Goal: Transaction & Acquisition: Purchase product/service

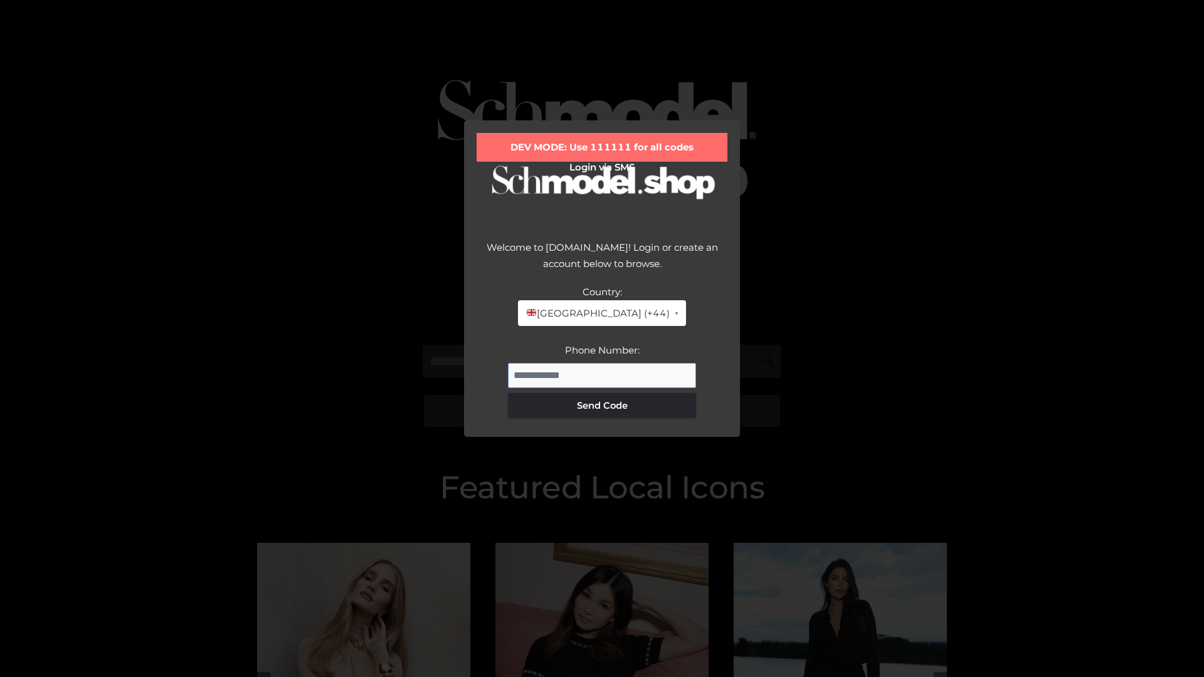
click at [602, 375] on input "Phone Number:" at bounding box center [602, 375] width 188 height 25
type input "**********"
click at [602, 405] on button "Send Code" at bounding box center [602, 405] width 188 height 25
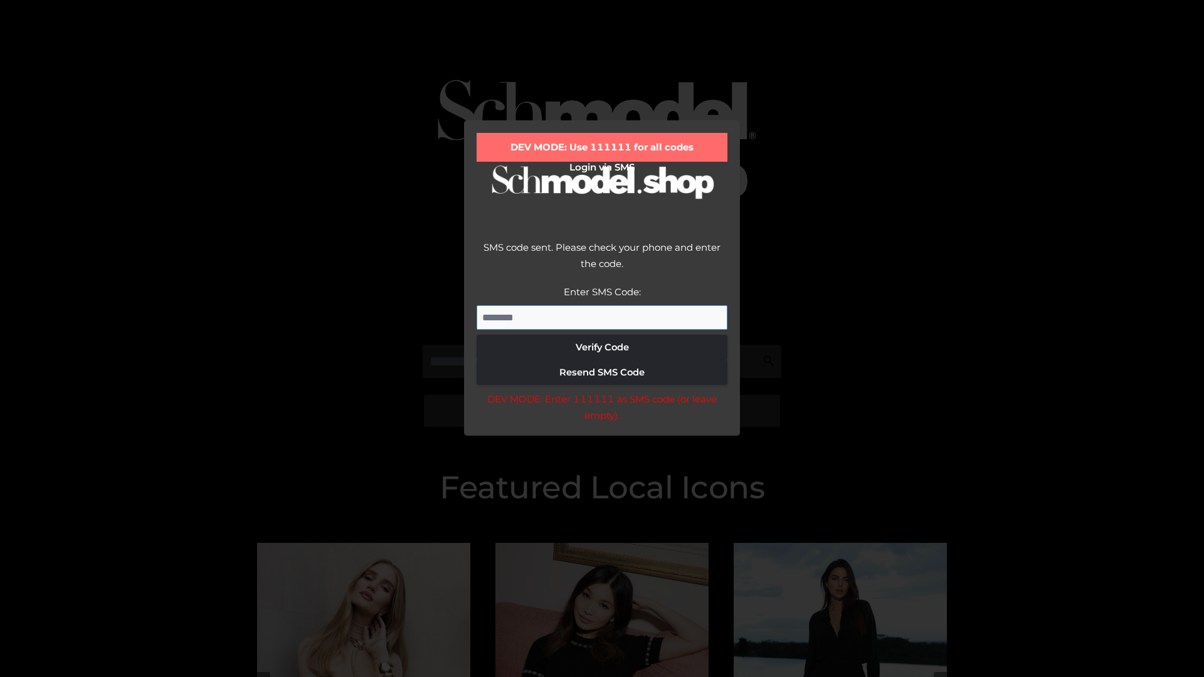
click at [602, 317] on input "Enter SMS Code:" at bounding box center [602, 317] width 251 height 25
type input "******"
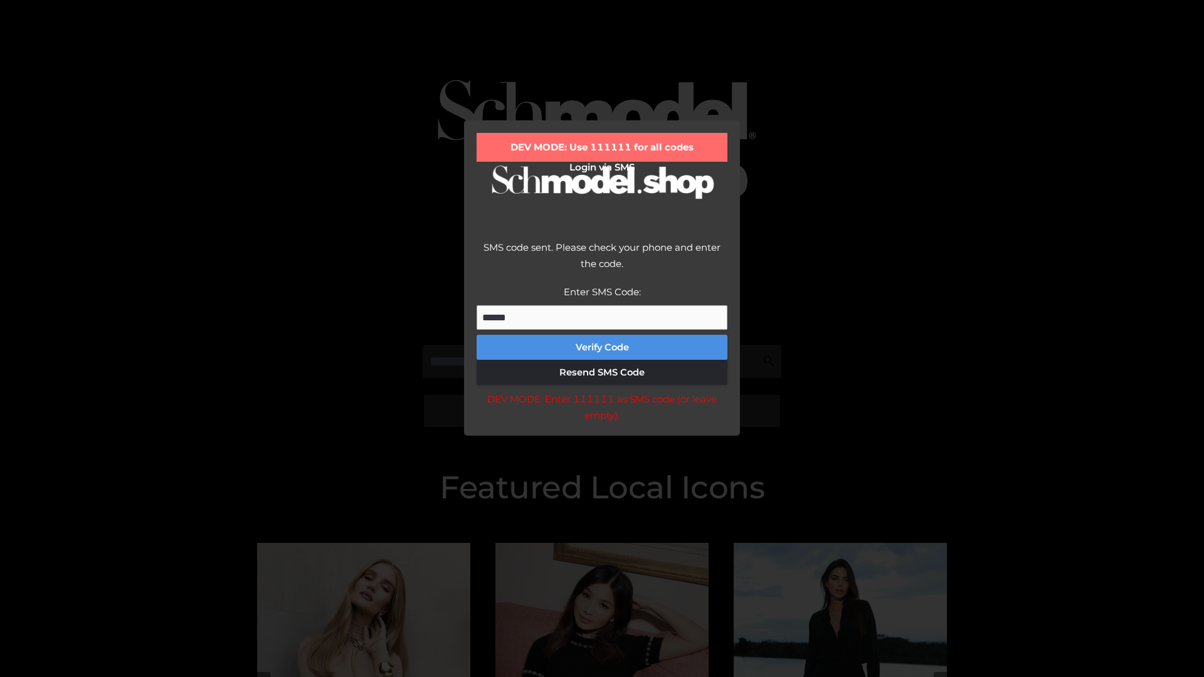
click at [602, 347] on button "Verify Code" at bounding box center [602, 347] width 251 height 25
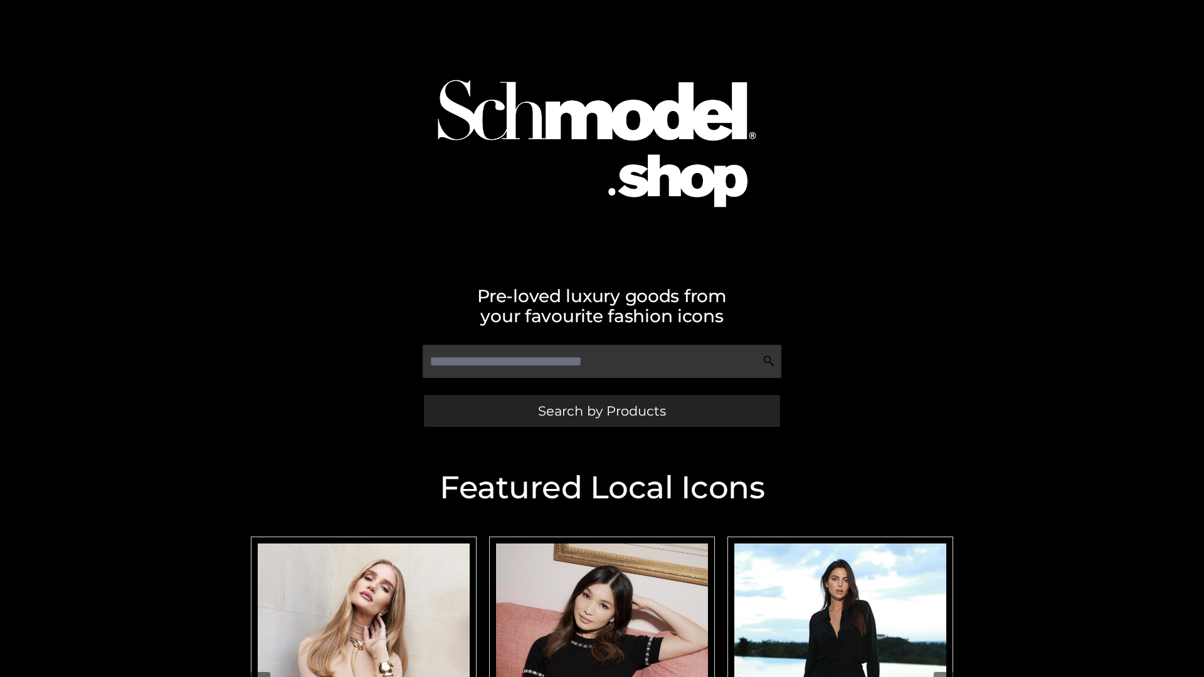
click at [601, 411] on span "Search by Products" at bounding box center [602, 411] width 128 height 13
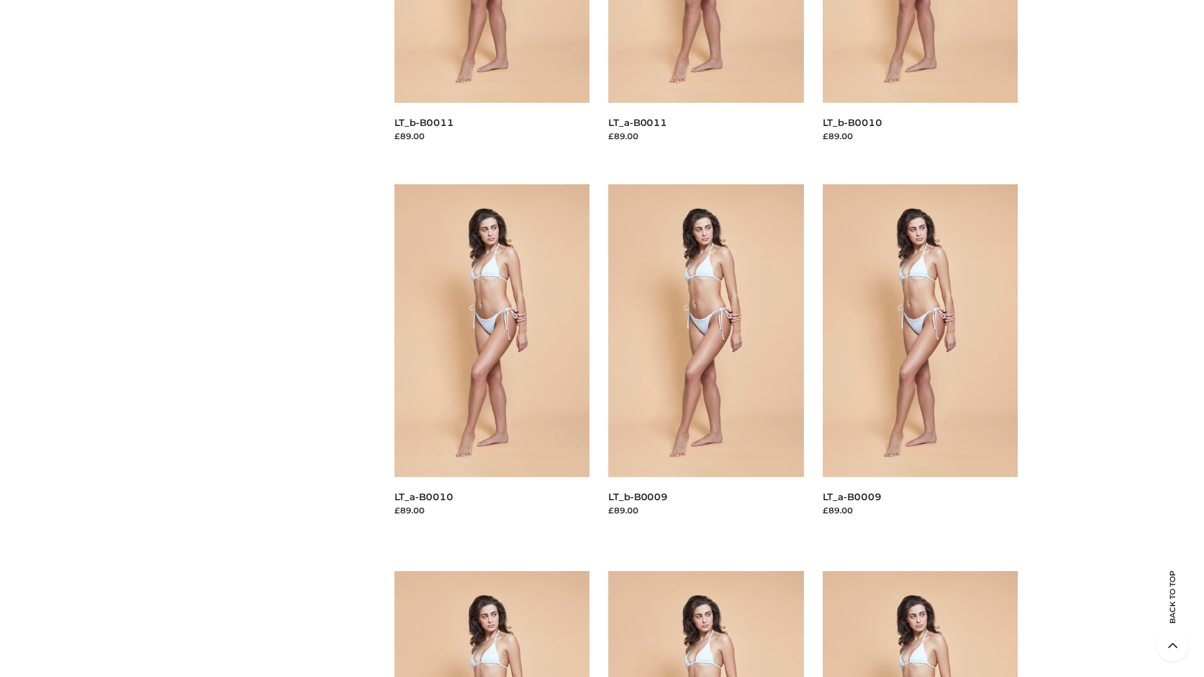
scroll to position [3307, 0]
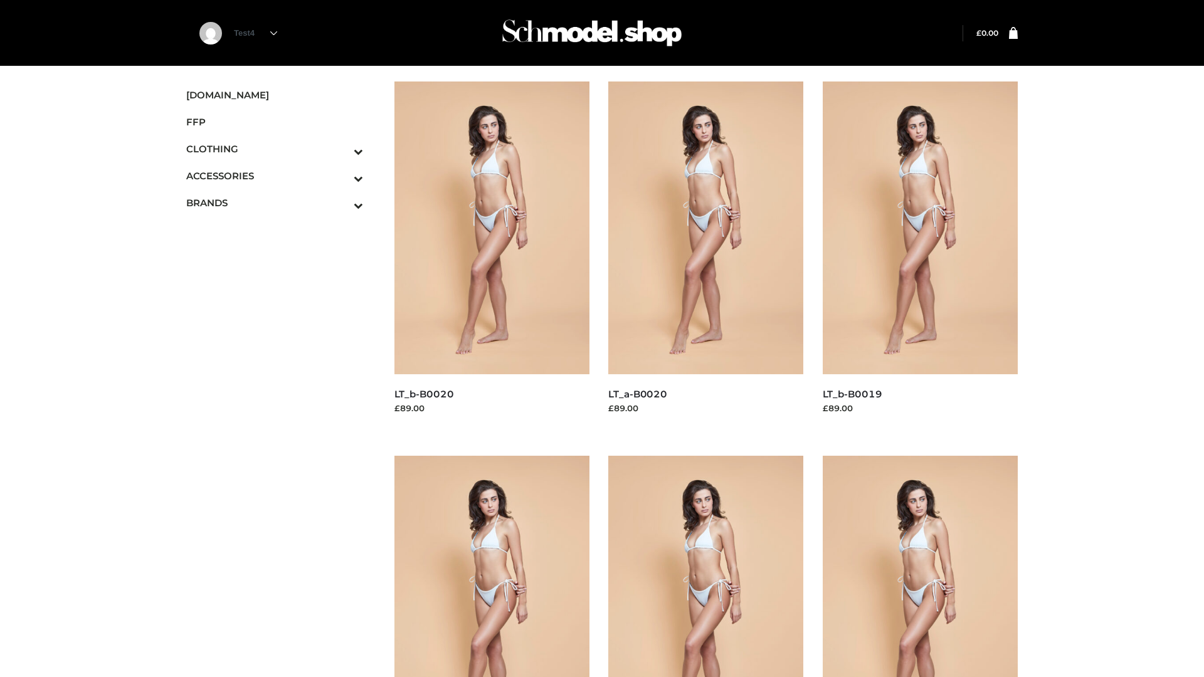
scroll to position [1021, 0]
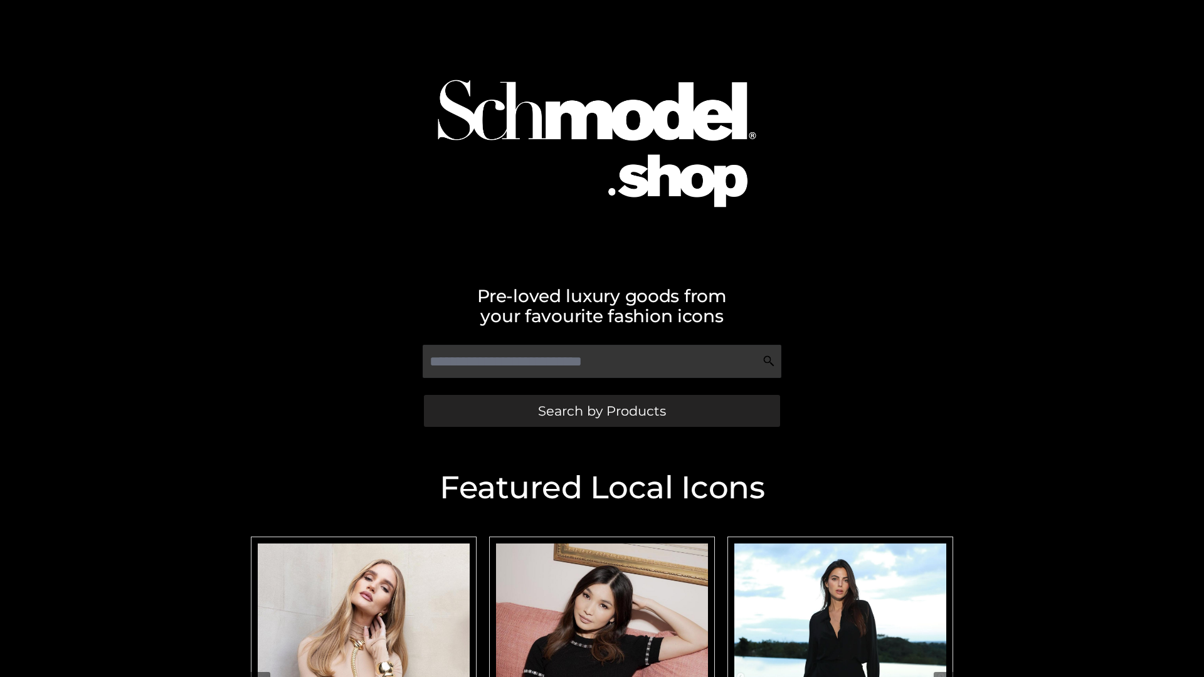
click at [601, 411] on span "Search by Products" at bounding box center [602, 411] width 128 height 13
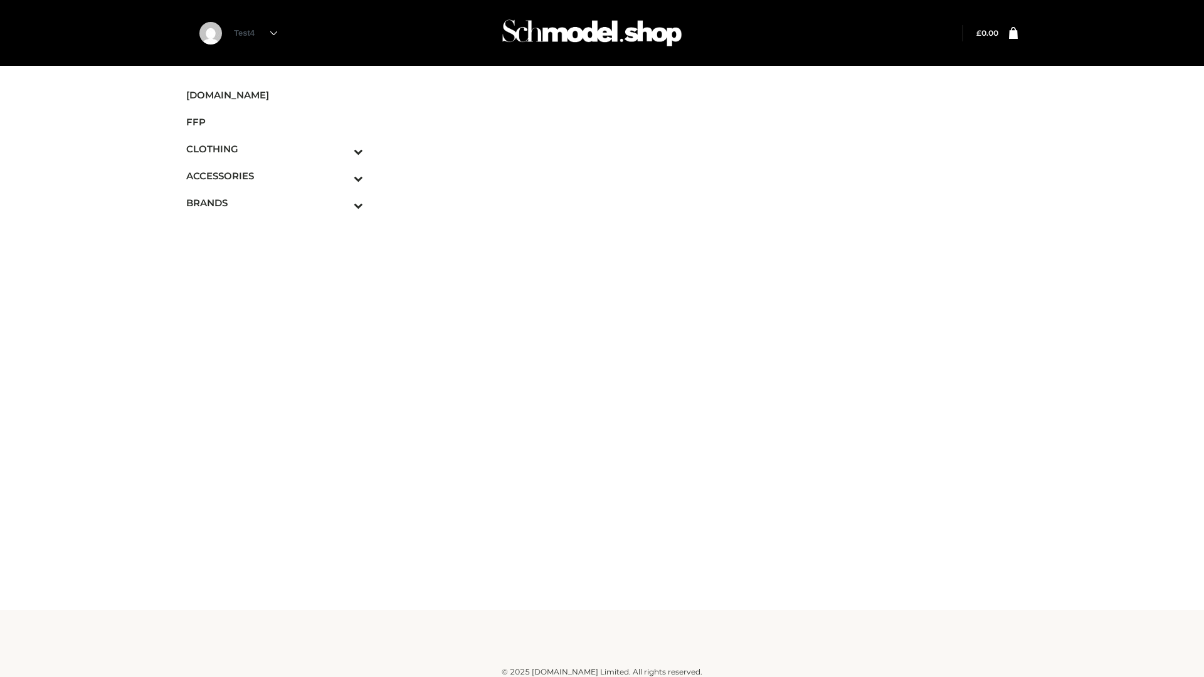
scroll to position [8, 0]
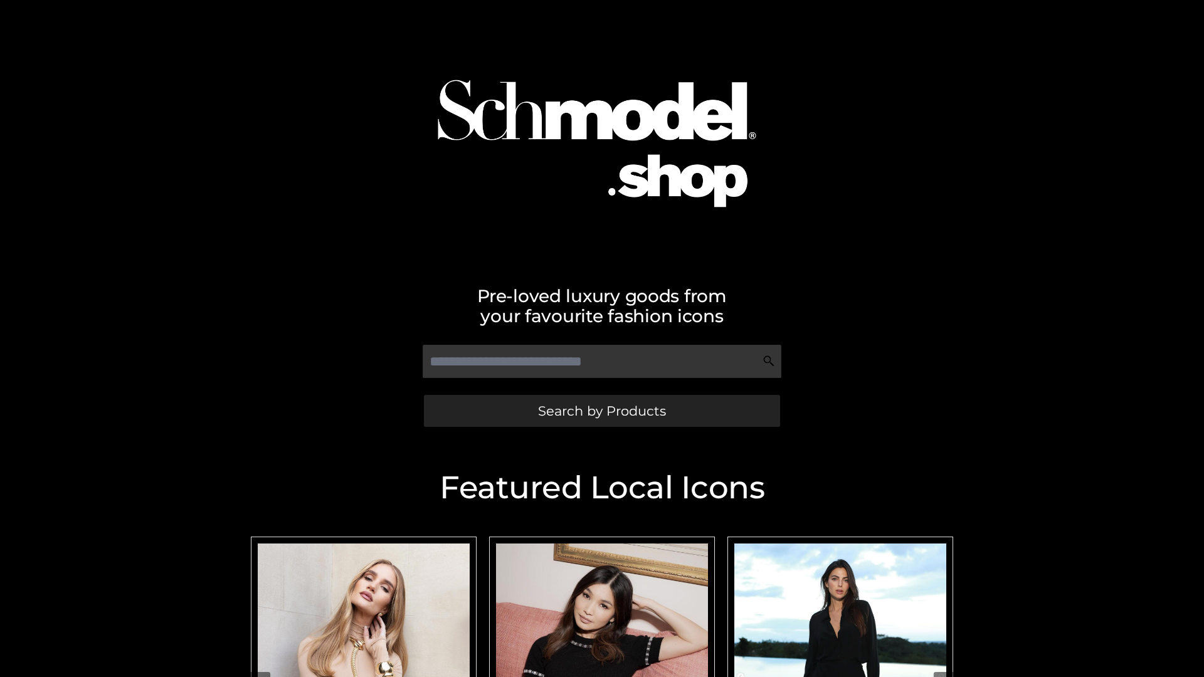
click at [601, 411] on span "Search by Products" at bounding box center [602, 411] width 128 height 13
